Goal: Find specific page/section: Find specific page/section

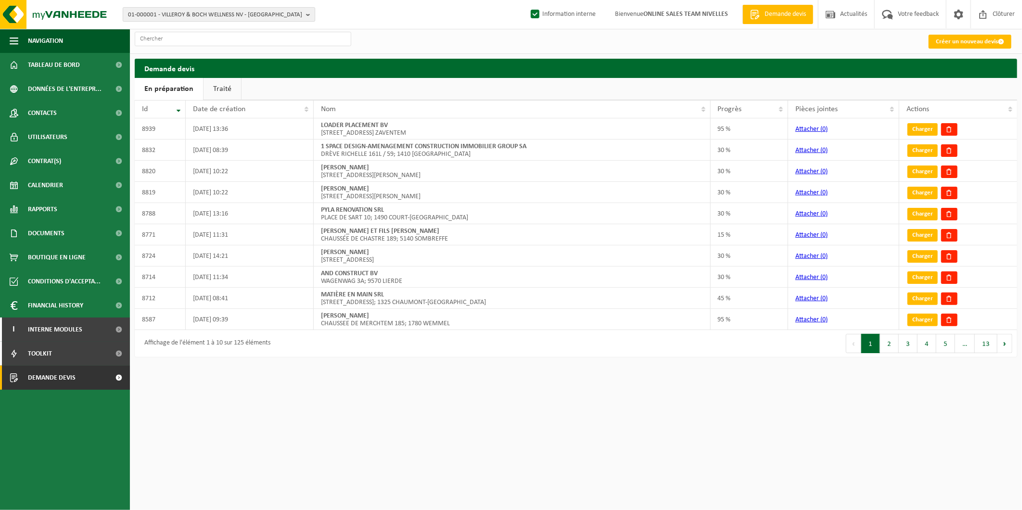
click at [198, 12] on span "01-000001 - VILLEROY & BOCH WELLNESS NV - [GEOGRAPHIC_DATA]" at bounding box center [215, 15] width 174 height 14
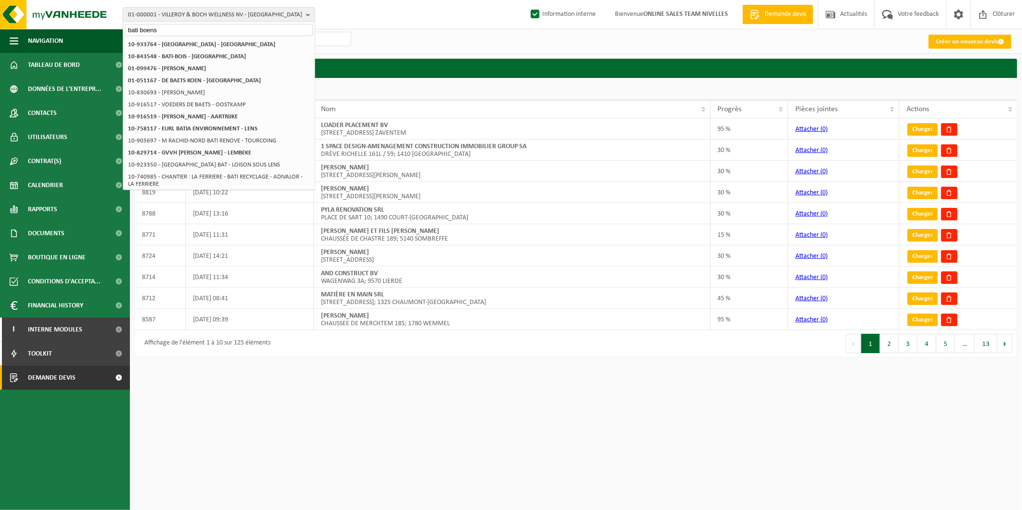
click at [140, 30] on input "bati boens" at bounding box center [219, 30] width 188 height 12
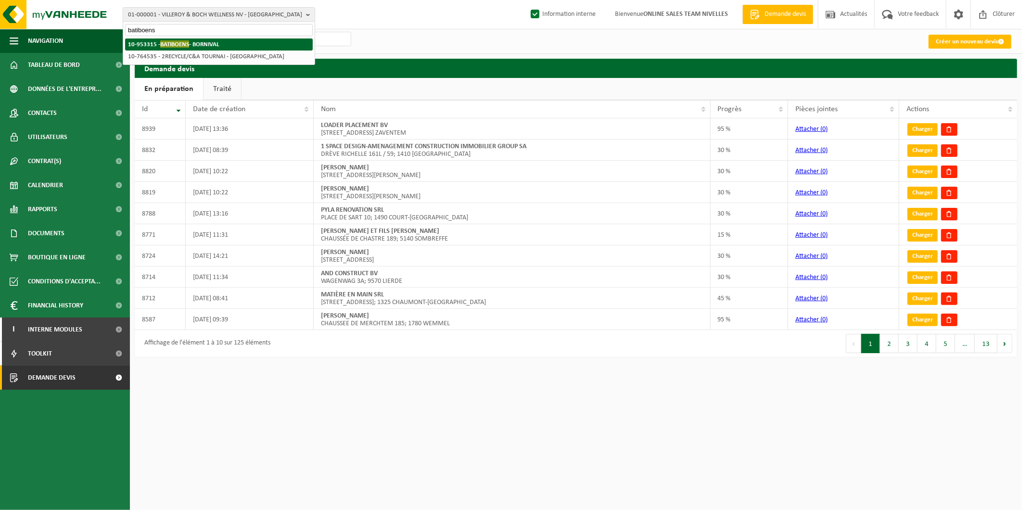
type input "batiboens"
click at [219, 41] on strong "10-953315 - [DEMOGRAPHIC_DATA]" at bounding box center [173, 43] width 91 height 7
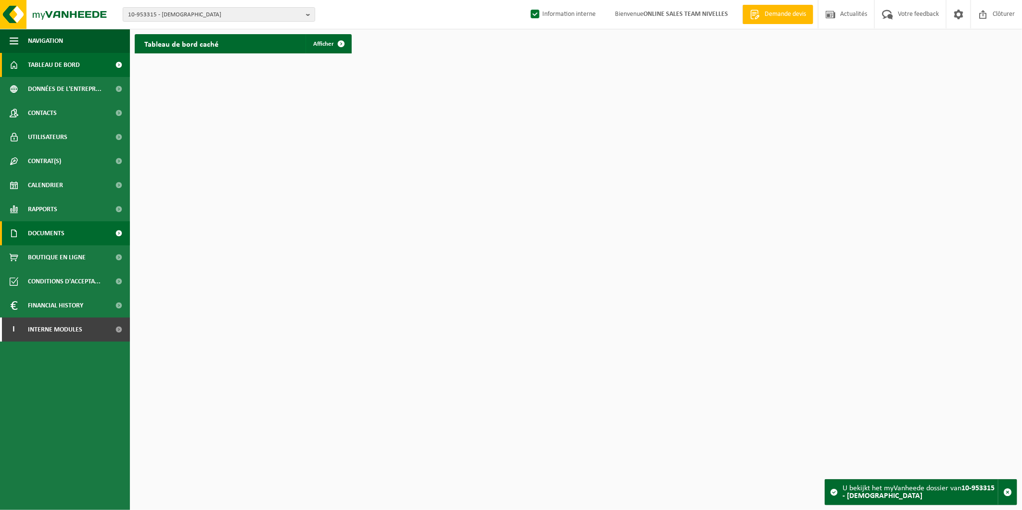
click at [85, 236] on link "Documents" at bounding box center [65, 233] width 130 height 24
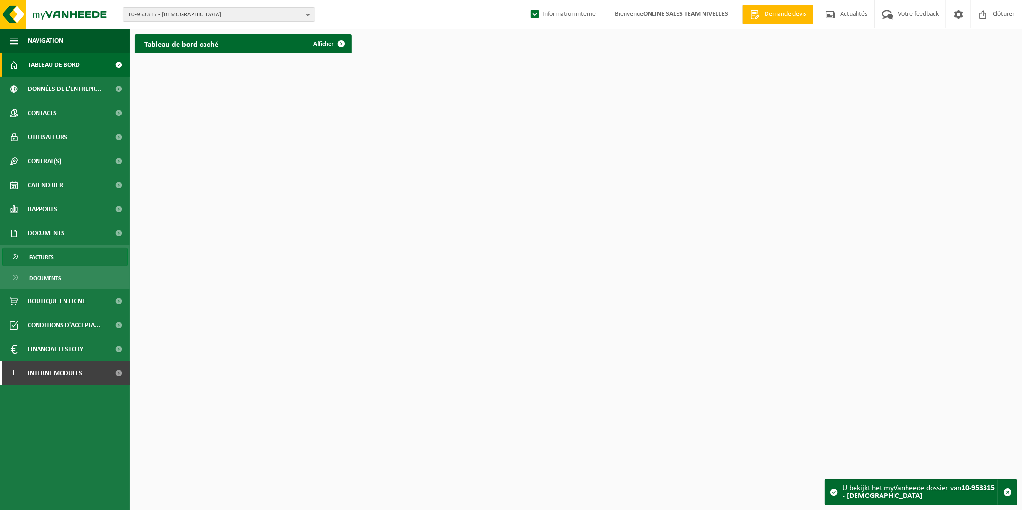
click at [51, 248] on span "Factures" at bounding box center [41, 257] width 25 height 18
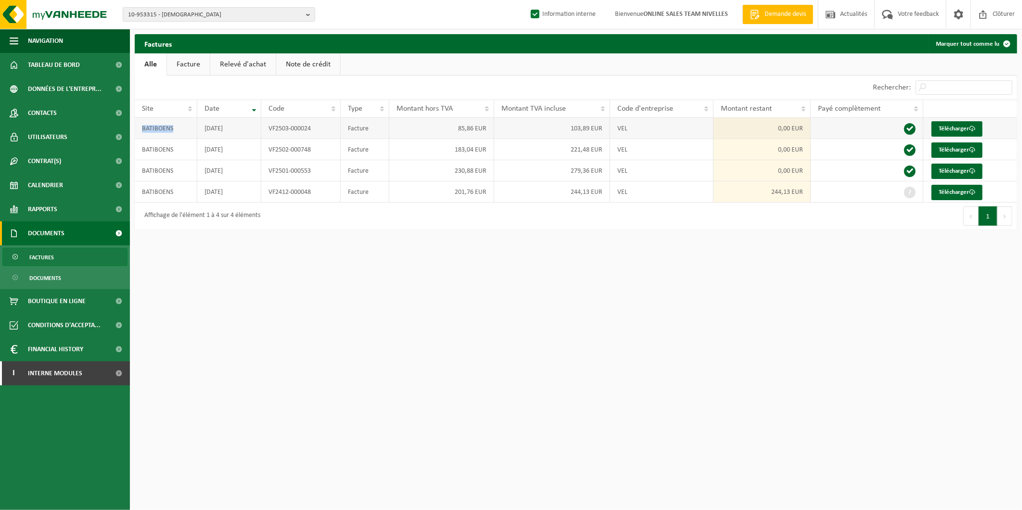
drag, startPoint x: 179, startPoint y: 127, endPoint x: 142, endPoint y: 128, distance: 37.5
click at [142, 128] on td "BATIBOENS" at bounding box center [166, 128] width 63 height 21
copy td "BATIBOENS"
